Goal: Task Accomplishment & Management: Manage account settings

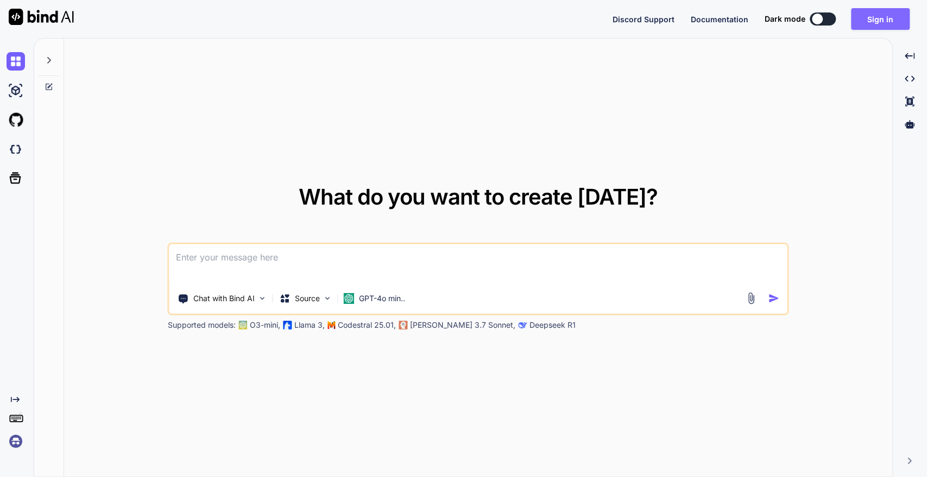
click at [870, 25] on button "Sign in" at bounding box center [880, 19] width 59 height 22
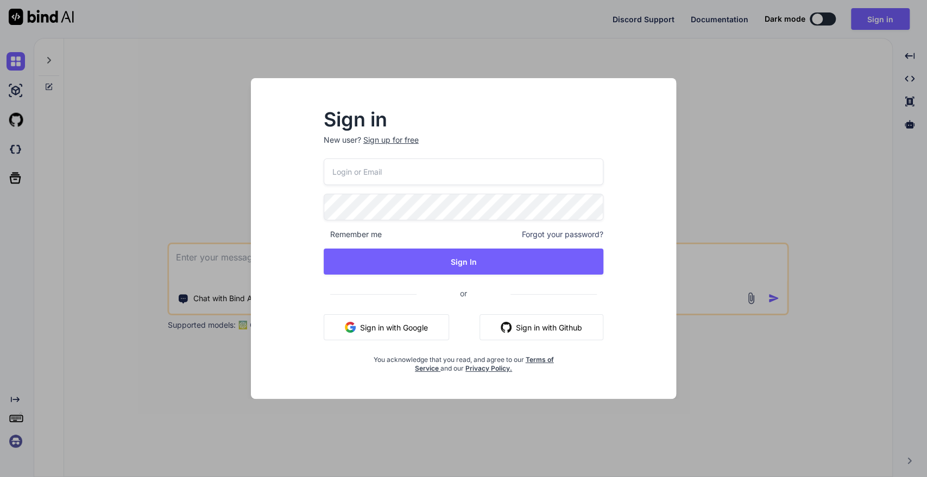
click at [443, 181] on input "email" at bounding box center [464, 172] width 280 height 27
click at [428, 174] on input "email" at bounding box center [464, 172] width 280 height 27
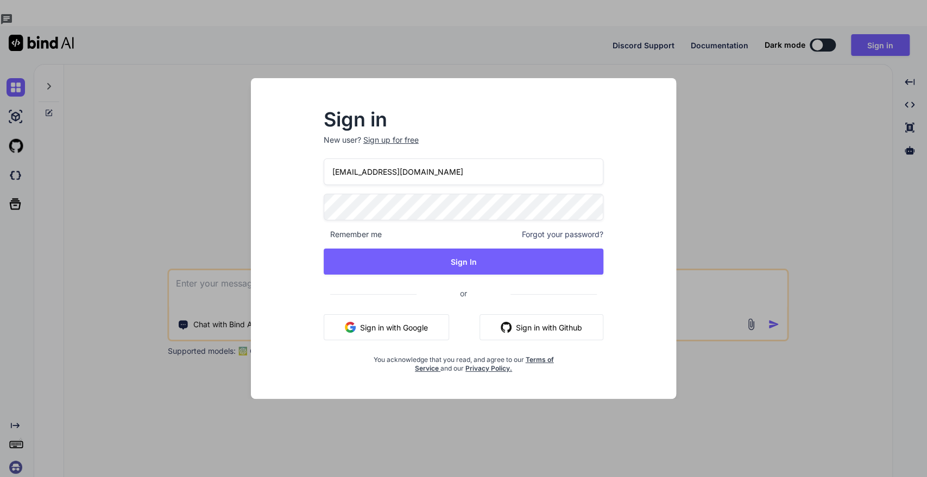
type input "[EMAIL_ADDRESS][DOMAIN_NAME]"
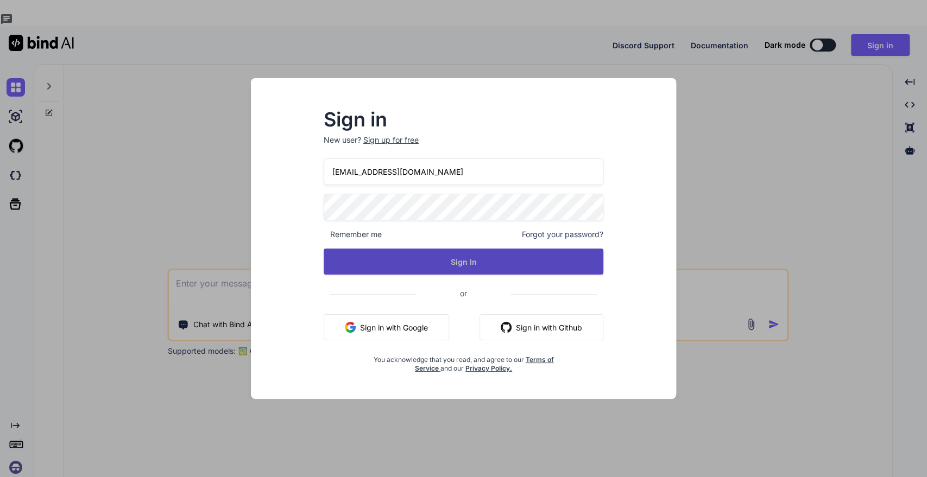
click at [470, 272] on button "Sign In" at bounding box center [464, 262] width 280 height 26
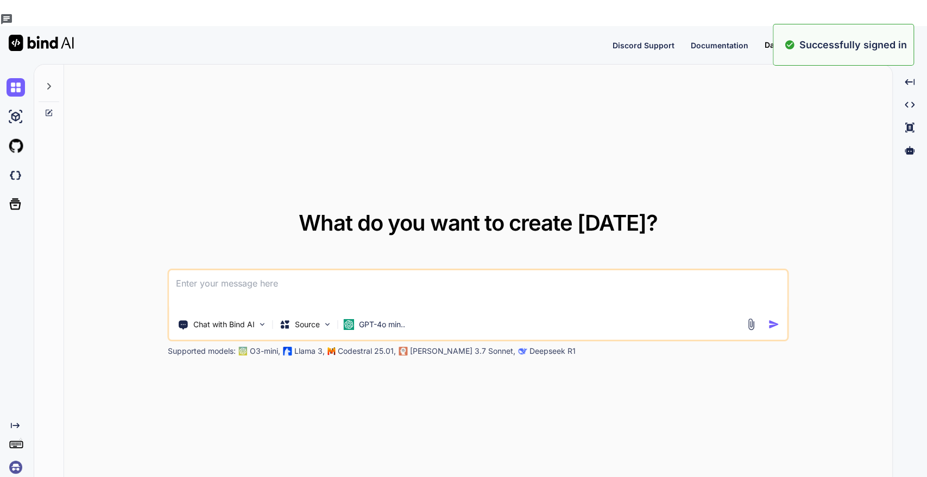
type textarea "x"
